Goal: Download file/media

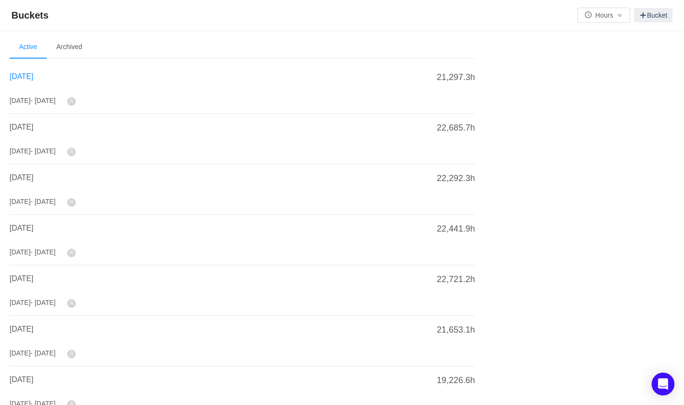
click at [26, 72] on span "[DATE]" at bounding box center [22, 76] width 24 height 8
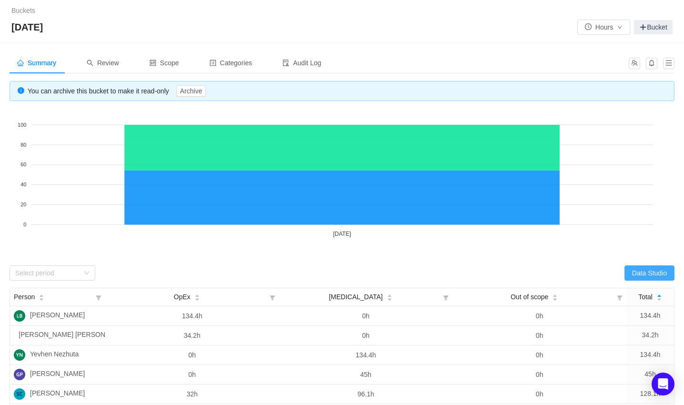
click at [662, 275] on button "Data Studio" at bounding box center [650, 272] width 50 height 15
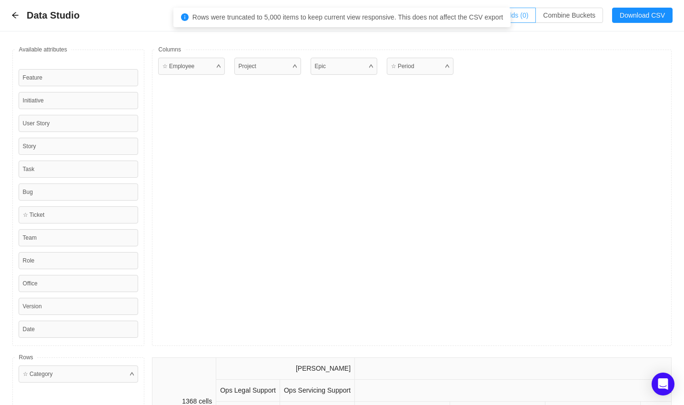
click at [515, 15] on button "Additional fields (0)" at bounding box center [500, 15] width 72 height 15
click at [468, 59] on div "Select a field" at bounding box center [419, 58] width 151 height 10
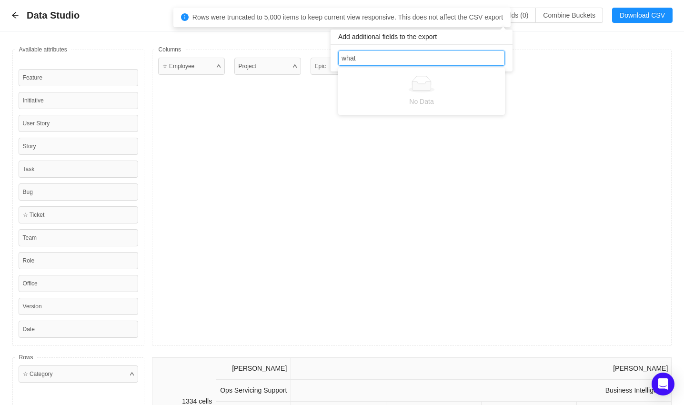
type input "what"
